Goal: Task Accomplishment & Management: Manage account settings

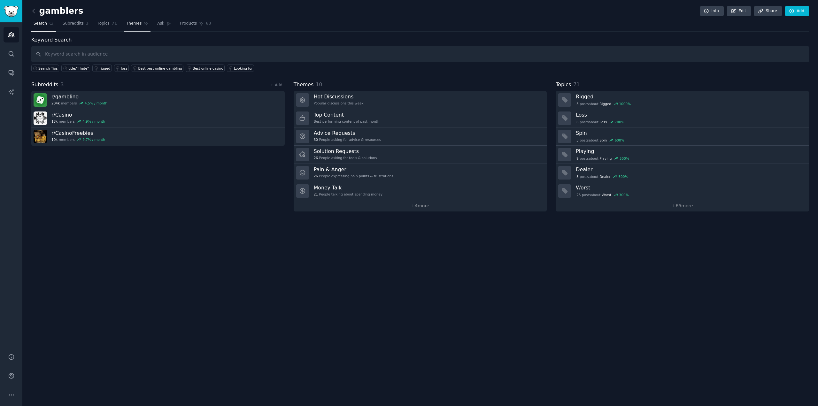
click at [129, 26] on link "Themes" at bounding box center [137, 25] width 27 height 13
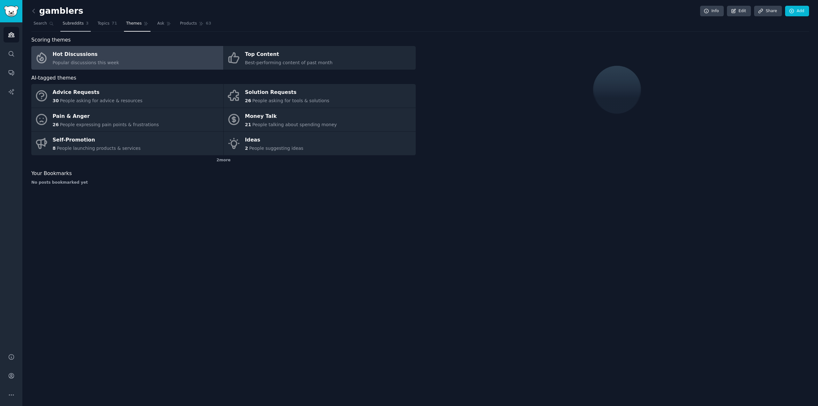
click at [68, 25] on span "Subreddits" at bounding box center [73, 24] width 21 height 6
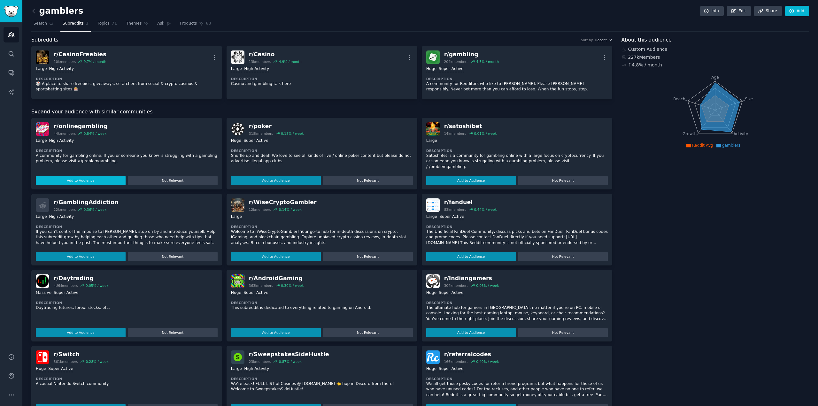
click at [75, 181] on button "Add to Audience" at bounding box center [81, 180] width 90 height 9
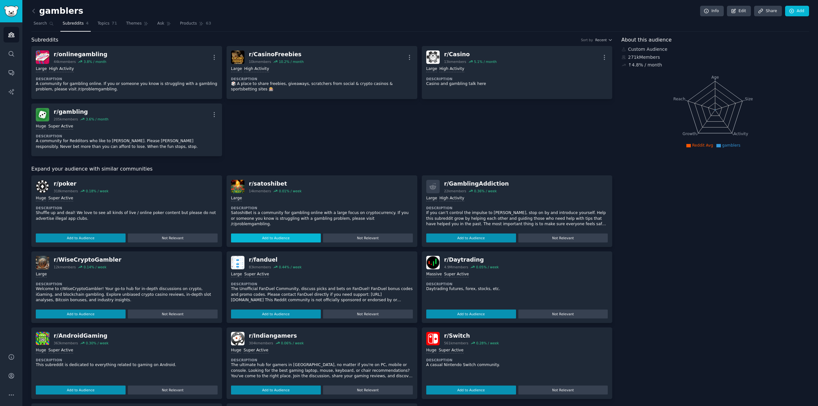
click at [265, 180] on div "r/ satoshibet" at bounding box center [275, 184] width 53 height 8
click at [265, 238] on button "Add to Audience" at bounding box center [276, 237] width 90 height 9
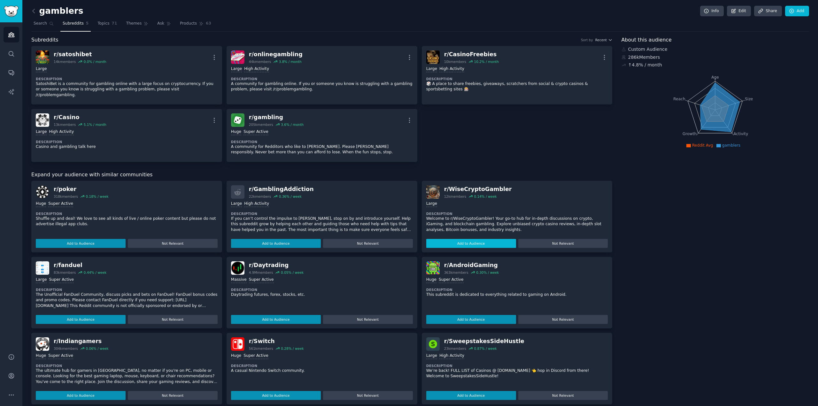
click at [468, 239] on button "Add to Audience" at bounding box center [471, 243] width 90 height 9
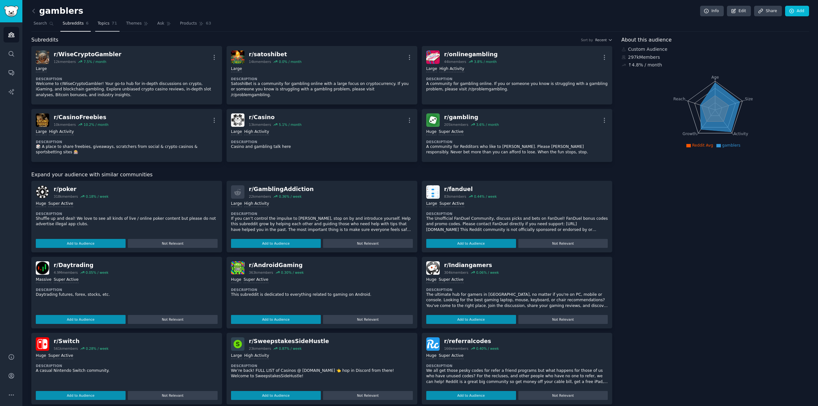
click at [102, 23] on span "Topics" at bounding box center [103, 24] width 12 height 6
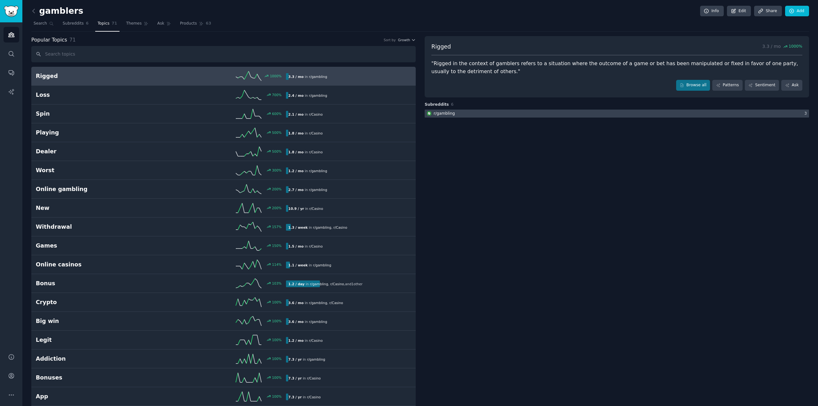
click at [443, 114] on div "r/ gambling" at bounding box center [443, 114] width 21 height 6
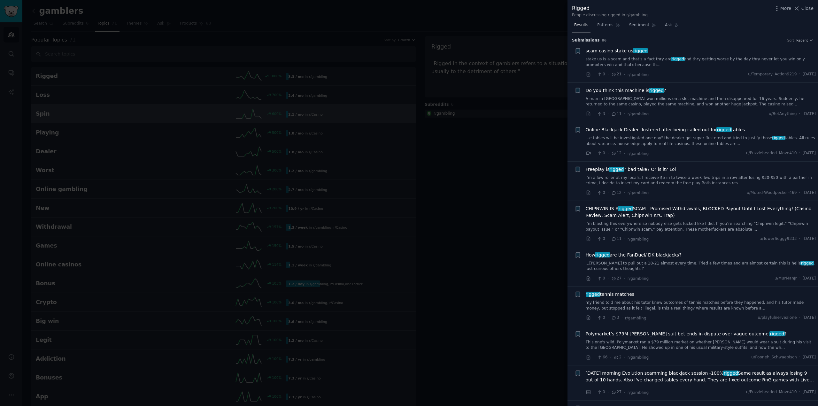
drag, startPoint x: 804, startPoint y: 9, endPoint x: 390, endPoint y: 110, distance: 426.6
click at [804, 9] on span "Close" at bounding box center [807, 8] width 12 height 7
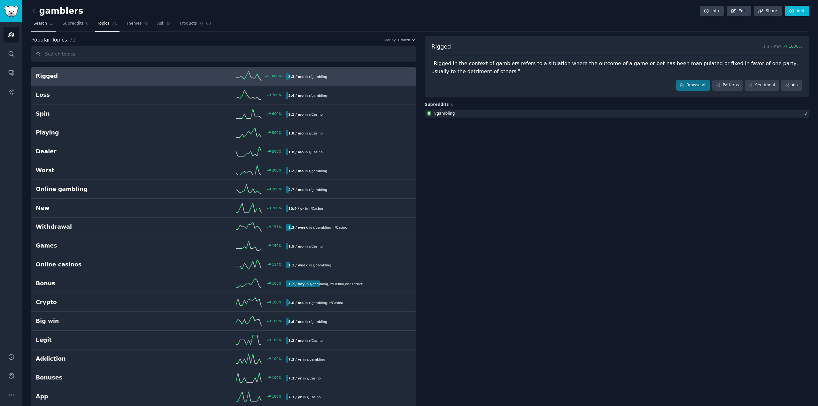
click at [39, 22] on span "Search" at bounding box center [40, 24] width 13 height 6
